Goal: Task Accomplishment & Management: Use online tool/utility

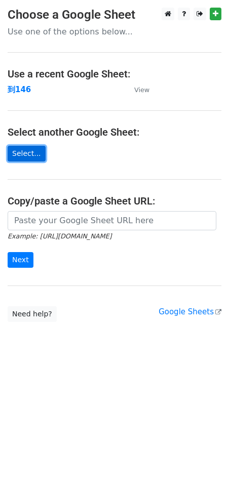
click at [30, 149] on link "Select..." at bounding box center [27, 154] width 38 height 16
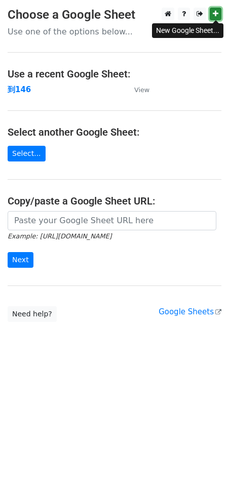
click at [216, 15] on icon at bounding box center [216, 13] width 6 height 7
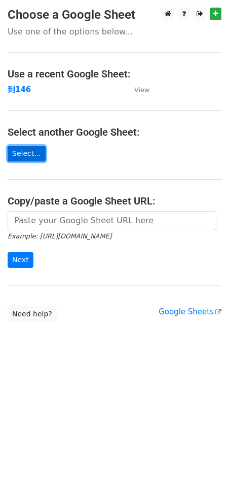
click at [33, 149] on link "Select..." at bounding box center [27, 154] width 38 height 16
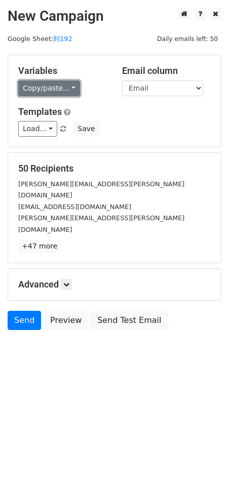
click at [48, 87] on link "Copy/paste..." at bounding box center [49, 89] width 62 height 16
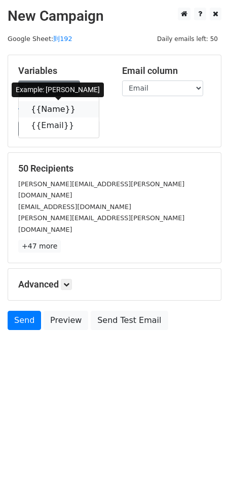
drag, startPoint x: 53, startPoint y: 112, endPoint x: 26, endPoint y: 114, distance: 27.4
click at [53, 112] on link "{{Name}}" at bounding box center [59, 109] width 80 height 16
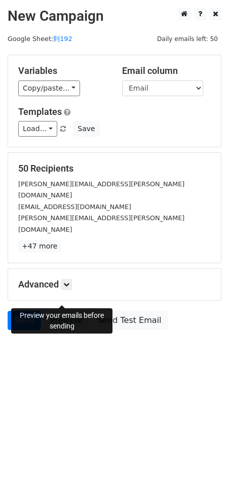
click at [71, 311] on link "Preview" at bounding box center [66, 320] width 45 height 19
click at [56, 311] on link "Preview" at bounding box center [66, 320] width 45 height 19
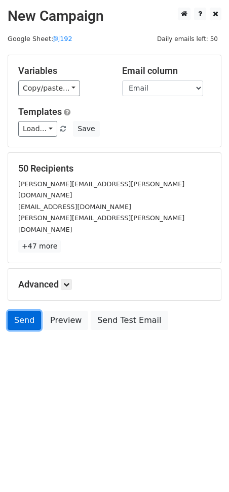
click at [24, 311] on link "Send" at bounding box center [24, 320] width 33 height 19
